Goal: Task Accomplishment & Management: Manage account settings

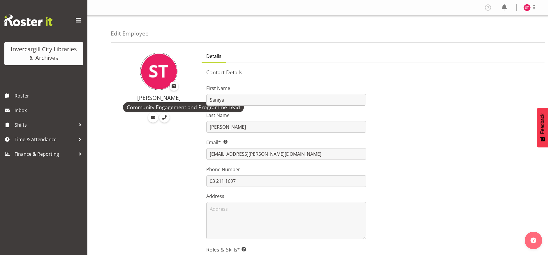
select select "TimelineDay"
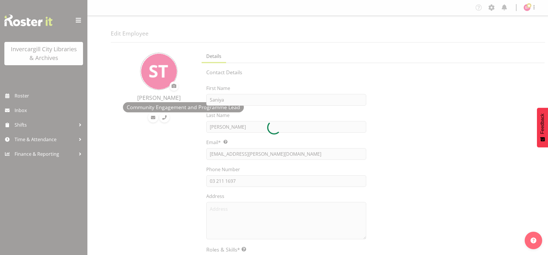
select select "TimelineDay"
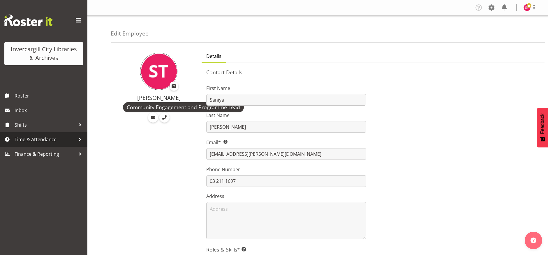
click at [36, 142] on span "Time & Attendance" at bounding box center [45, 139] width 61 height 9
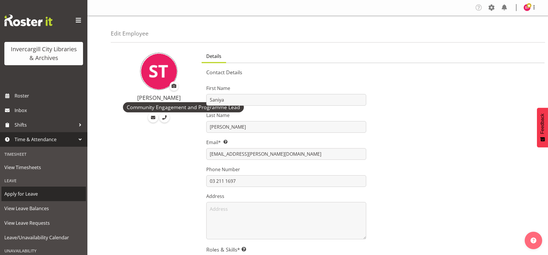
click at [29, 196] on span "Apply for Leave" at bounding box center [43, 194] width 79 height 9
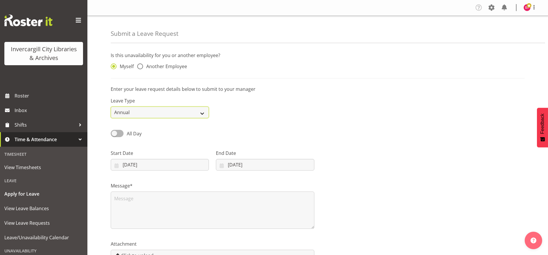
click at [184, 110] on select "Annual Sick Leave Without Pay Bereavement Domestic Violence Parental Jury Servi…" at bounding box center [160, 113] width 98 height 12
click at [263, 99] on div "Leave Type Annual Sick Leave Without Pay Bereavement Domestic Violence Parental…" at bounding box center [317, 105] width 421 height 33
click at [144, 64] on span "Another Employee" at bounding box center [165, 66] width 44 height 6
click at [141, 65] on input "Another Employee" at bounding box center [139, 67] width 4 height 4
radio input "true"
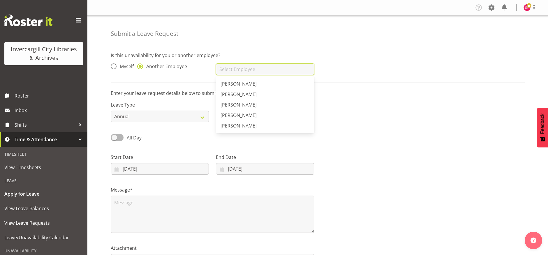
click at [275, 70] on input "text" at bounding box center [265, 69] width 98 height 12
click at [498, 125] on div "Leave Type Annual Sick Leave Without Pay Bereavement Domestic Violence Parental…" at bounding box center [317, 109] width 421 height 33
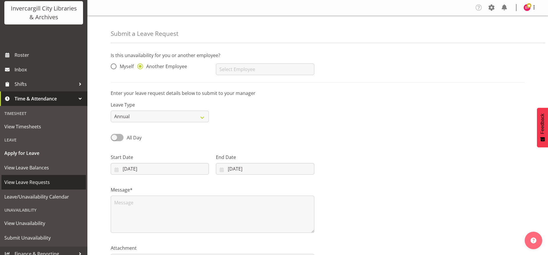
scroll to position [47, 0]
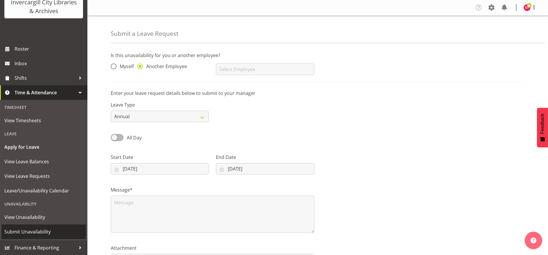
click at [19, 233] on span "Submit Unavailability" at bounding box center [43, 231] width 79 height 9
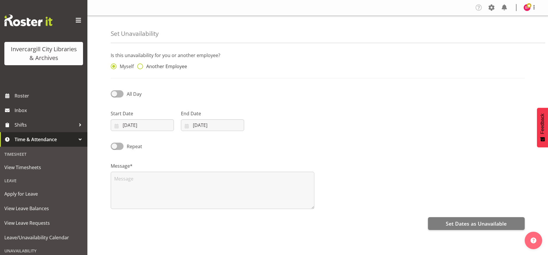
click at [139, 66] on span at bounding box center [140, 66] width 6 height 6
click at [139, 66] on input "Another Employee" at bounding box center [139, 67] width 4 height 4
radio input "true"
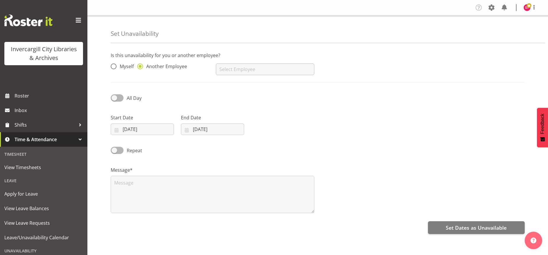
drag, startPoint x: 278, startPoint y: 60, endPoint x: 276, endPoint y: 66, distance: 6.1
click at [278, 61] on div "Aurora Catu Chamique Mamolo Grace Roscoe-Squires Katie Greene Kay Chen" at bounding box center [264, 66] width 105 height 23
click at [276, 66] on input "text" at bounding box center [265, 69] width 98 height 12
click at [360, 66] on div "Myself Another Employee Aurora Catu Chamique Mamolo Grace Roscoe-Squires Katie …" at bounding box center [317, 66] width 421 height 23
click at [38, 21] on img at bounding box center [28, 21] width 48 height 12
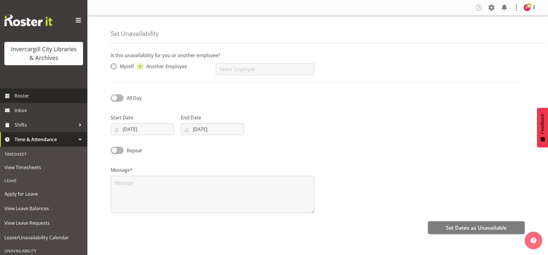
click at [21, 100] on span "Roster" at bounding box center [50, 95] width 70 height 9
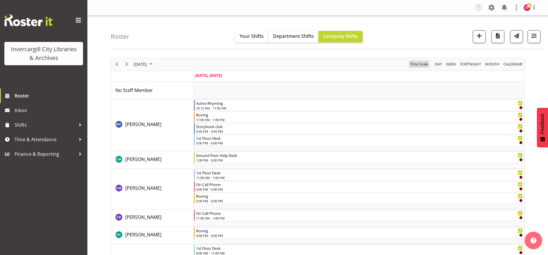
click at [421, 66] on span "Time Scale" at bounding box center [418, 64] width 19 height 7
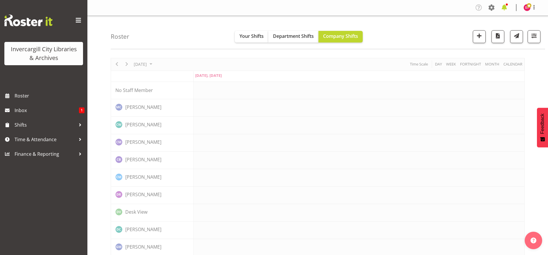
click at [503, 7] on span at bounding box center [503, 7] width 9 height 9
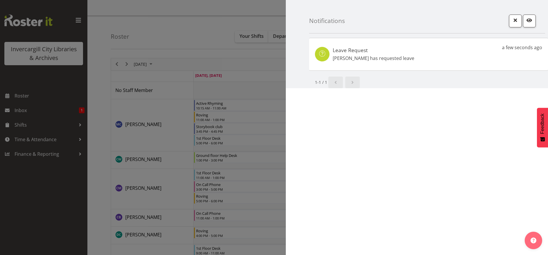
click at [364, 58] on p "[PERSON_NAME] has requested leave" at bounding box center [373, 58] width 82 height 7
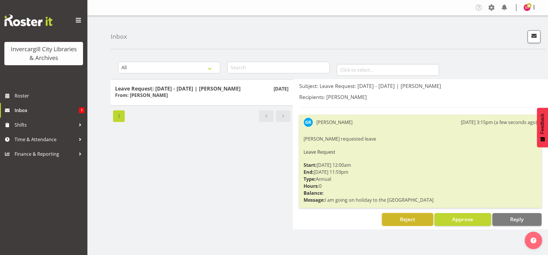
click at [408, 221] on span "Reject" at bounding box center [407, 219] width 15 height 7
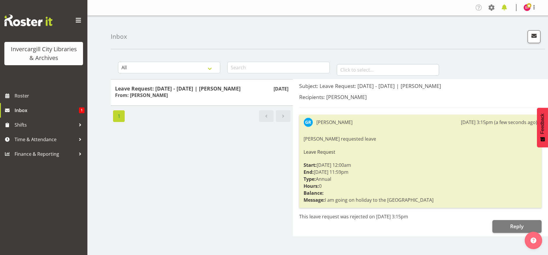
click at [503, 9] on span at bounding box center [503, 7] width 9 height 9
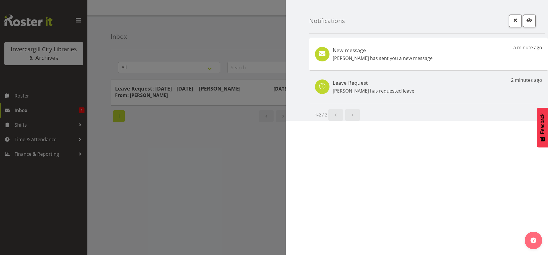
click at [401, 57] on p "Grace Roscoe-Squires has sent you a new message" at bounding box center [382, 58] width 100 height 7
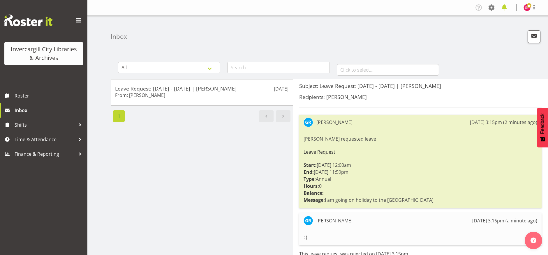
click at [503, 6] on span at bounding box center [503, 7] width 9 height 9
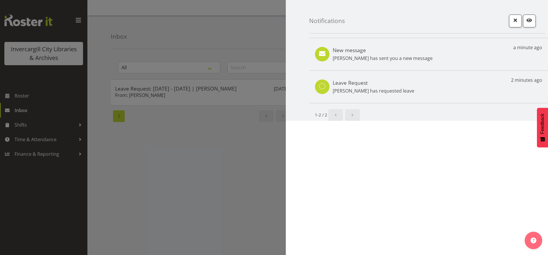
click at [475, 89] on div "Leave Request Grace Roscoe-Squires has requested leave 2 minutes ago" at bounding box center [428, 86] width 239 height 33
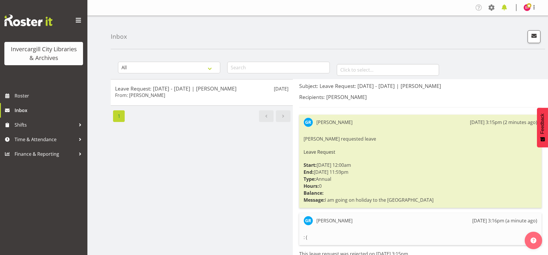
click at [504, 6] on span at bounding box center [503, 7] width 9 height 9
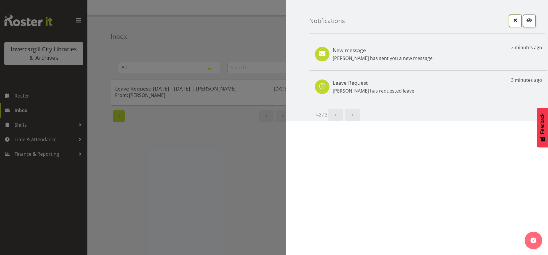
click at [513, 16] on span "button" at bounding box center [515, 20] width 8 height 8
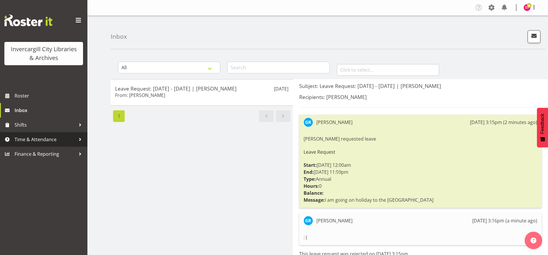
click at [19, 143] on span "Time & Attendance" at bounding box center [45, 139] width 61 height 9
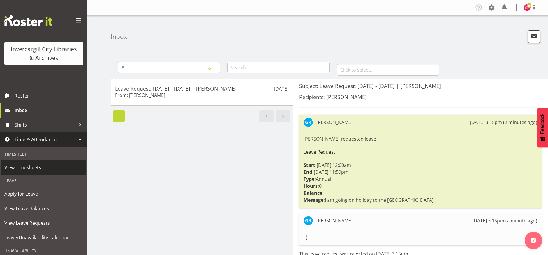
click at [26, 165] on span "View Timesheets" at bounding box center [43, 167] width 79 height 9
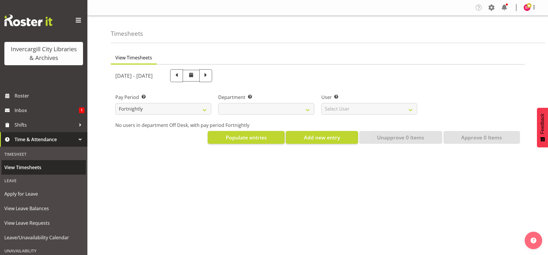
select select
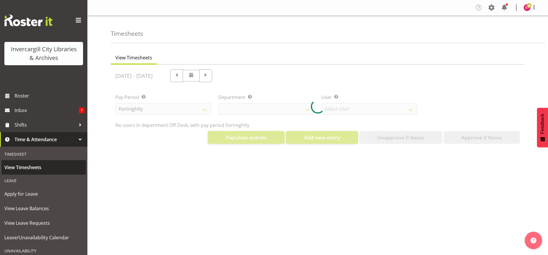
select select "11656"
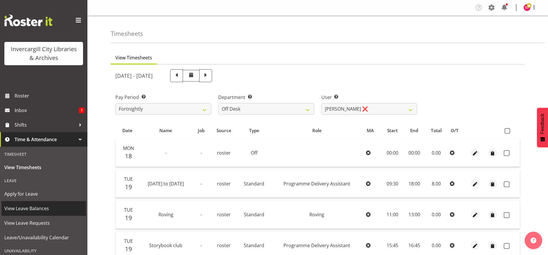
click at [43, 210] on span "View Leave Balances" at bounding box center [43, 208] width 79 height 9
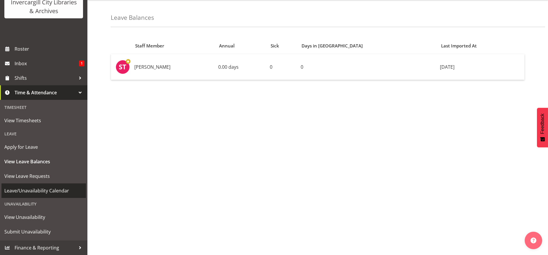
scroll to position [30, 0]
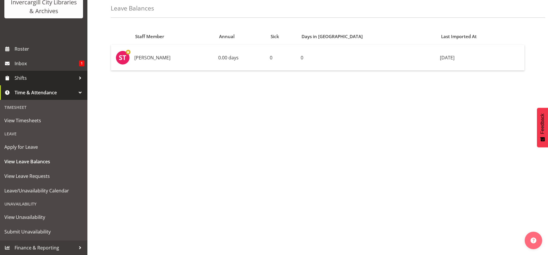
click at [17, 78] on span "Shifts" at bounding box center [45, 78] width 61 height 9
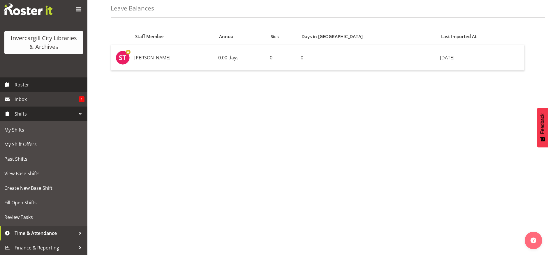
scroll to position [11, 0]
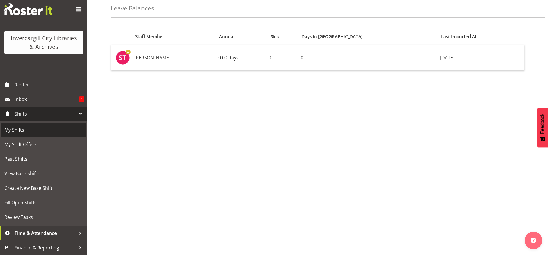
click at [15, 132] on span "My Shifts" at bounding box center [43, 129] width 79 height 9
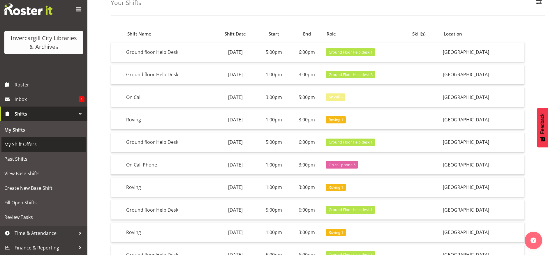
scroll to position [74, 0]
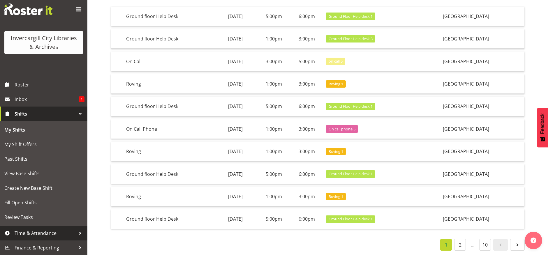
click at [37, 235] on span "Time & Attendance" at bounding box center [45, 233] width 61 height 9
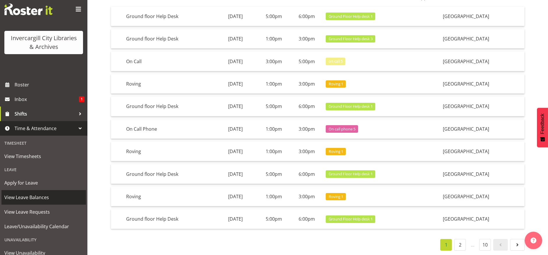
click at [26, 197] on span "View Leave Balances" at bounding box center [43, 197] width 79 height 9
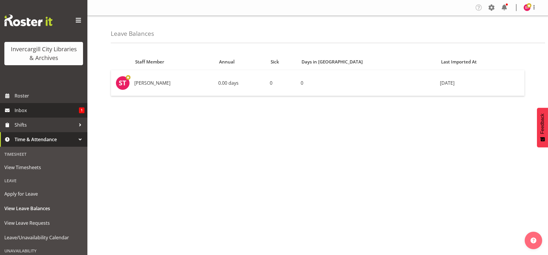
click at [41, 109] on span "Inbox" at bounding box center [47, 110] width 64 height 9
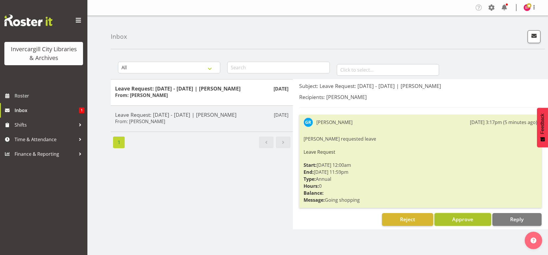
click at [452, 216] on span "Approve" at bounding box center [462, 219] width 21 height 7
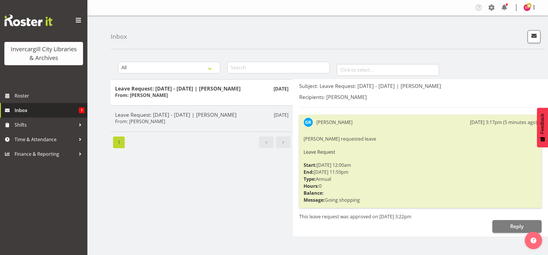
click at [59, 111] on span "Inbox" at bounding box center [47, 110] width 64 height 9
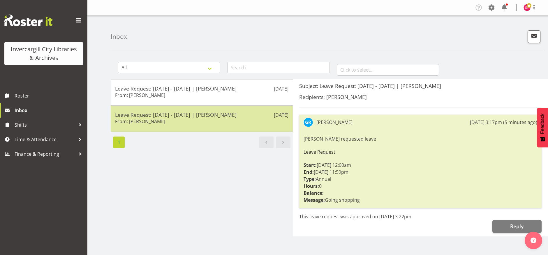
click at [162, 112] on h5 "Leave Request: [DATE] - [DATE] | [PERSON_NAME]" at bounding box center [201, 115] width 173 height 6
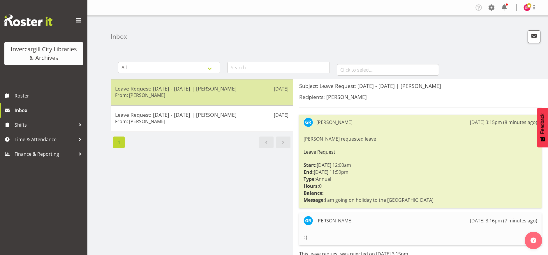
click at [189, 94] on div "Leave Request: 28/08/25 - 28/08/25 | Grace Roscoe-Squires From: Grace Roscoe-Sq…" at bounding box center [201, 92] width 173 height 14
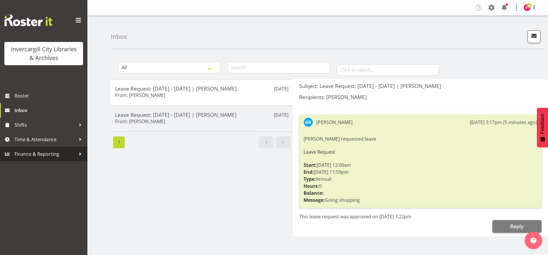
click at [42, 154] on span "Finance & Reporting" at bounding box center [45, 154] width 61 height 9
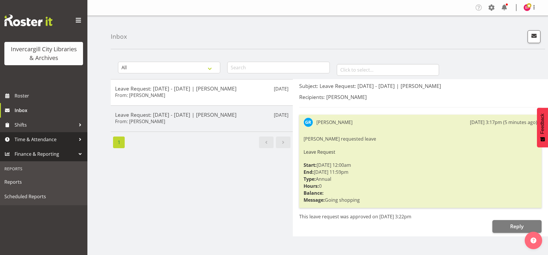
click at [54, 136] on span "Time & Attendance" at bounding box center [45, 139] width 61 height 9
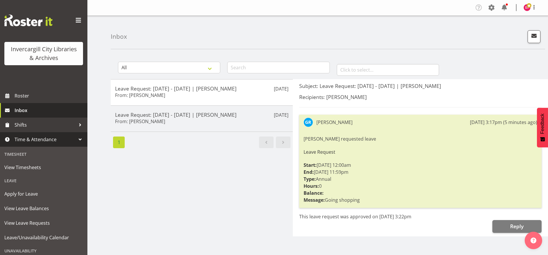
click at [43, 110] on span "Inbox" at bounding box center [50, 110] width 70 height 9
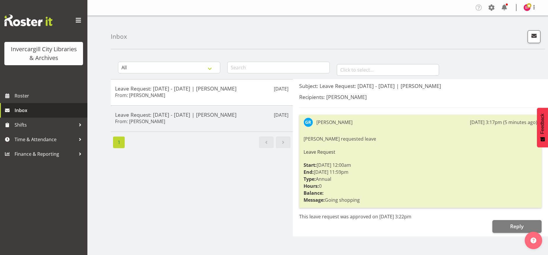
click at [33, 112] on span "Inbox" at bounding box center [50, 110] width 70 height 9
click at [507, 6] on span at bounding box center [503, 7] width 9 height 9
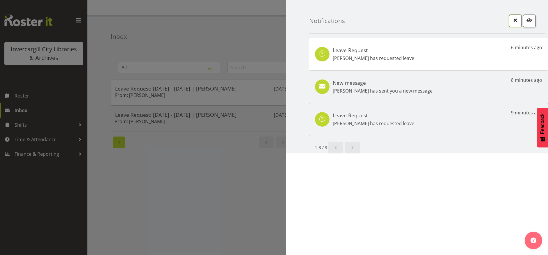
click at [516, 24] on span "button" at bounding box center [515, 20] width 8 height 8
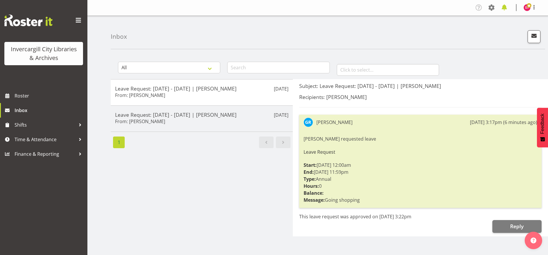
click at [506, 8] on span at bounding box center [503, 7] width 9 height 9
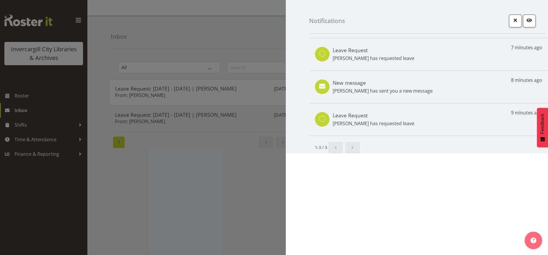
click at [28, 144] on div at bounding box center [274, 127] width 548 height 255
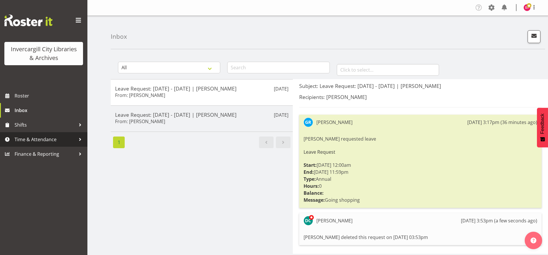
click at [45, 141] on span "Time & Attendance" at bounding box center [45, 139] width 61 height 9
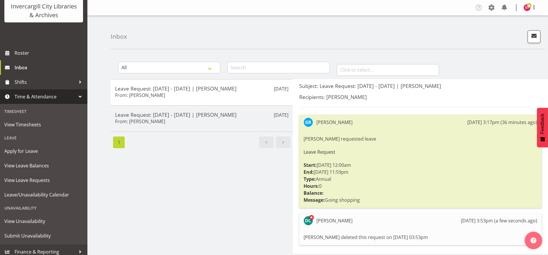
scroll to position [47, 0]
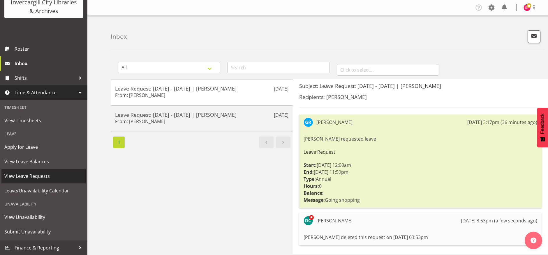
click at [33, 178] on span "View Leave Requests" at bounding box center [43, 176] width 79 height 9
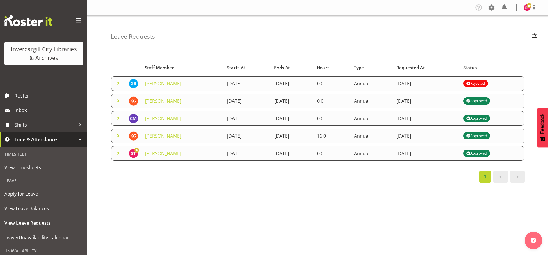
click at [117, 83] on span at bounding box center [118, 83] width 7 height 7
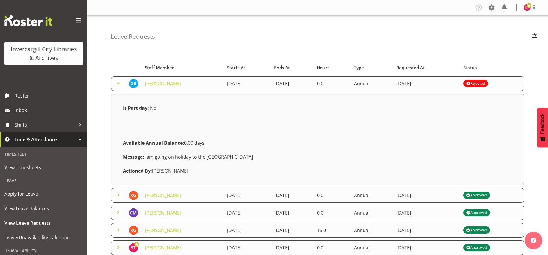
click at [485, 84] on div "Rejected" at bounding box center [475, 83] width 19 height 7
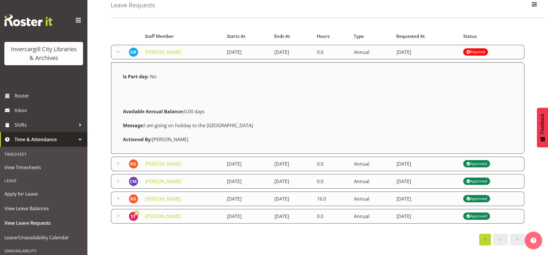
scroll to position [36, 0]
click at [119, 160] on span at bounding box center [118, 163] width 7 height 7
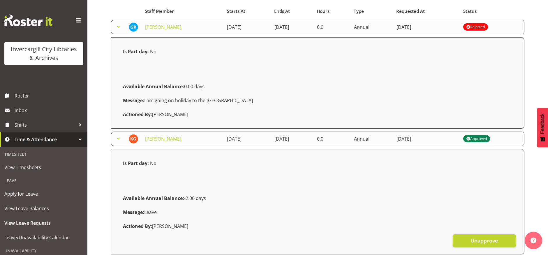
scroll to position [52, 0]
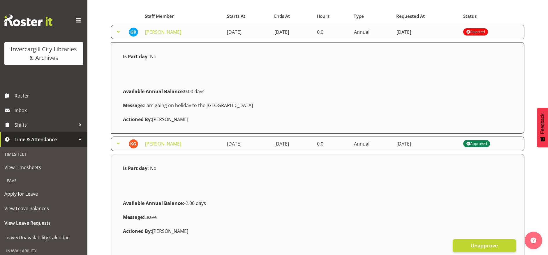
click at [115, 32] on span at bounding box center [118, 31] width 7 height 7
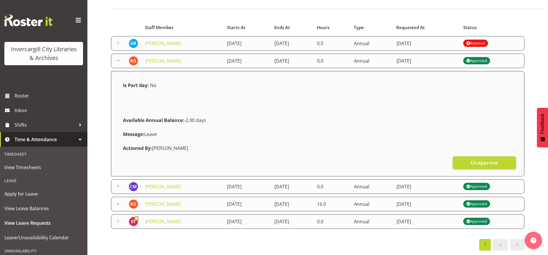
click at [118, 57] on span at bounding box center [118, 60] width 7 height 7
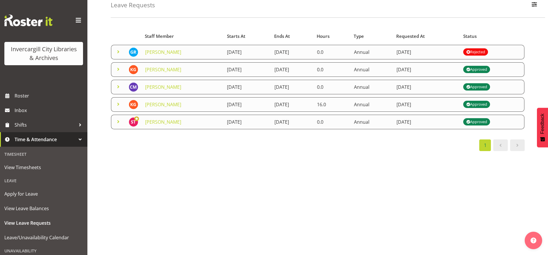
scroll to position [36, 0]
drag, startPoint x: 194, startPoint y: 46, endPoint x: 119, endPoint y: 46, distance: 75.4
click at [119, 48] on span at bounding box center [118, 51] width 7 height 7
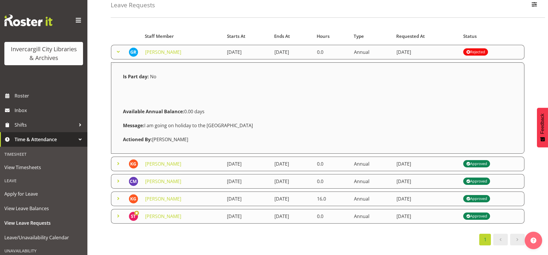
click at [116, 48] on span at bounding box center [118, 51] width 7 height 7
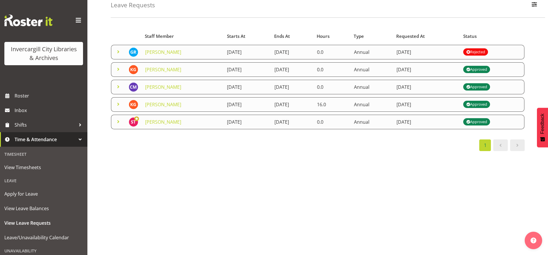
click at [120, 118] on span at bounding box center [118, 121] width 7 height 7
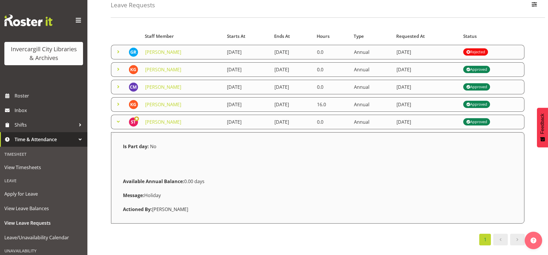
click at [117, 118] on span at bounding box center [118, 121] width 7 height 7
